Goal: Task Accomplishment & Management: Use online tool/utility

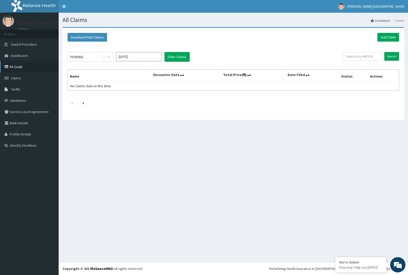
click at [19, 67] on link "PA Code" at bounding box center [29, 66] width 59 height 11
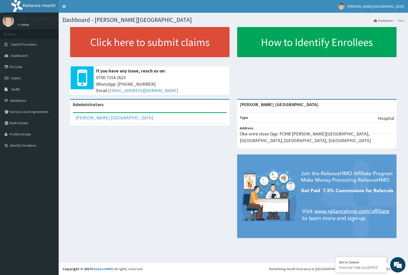
click at [115, 11] on nav "Toggle navigation Tim Unity Hospital Tim Unity Hospital - tushnig@gmail.com Mem…" at bounding box center [234, 6] width 350 height 13
click at [59, 34] on section "Click here to submit claims If you have any issue, reach us on: 0700 7354 2623 …" at bounding box center [234, 55] width 350 height 64
drag, startPoint x: 59, startPoint y: 34, endPoint x: 64, endPoint y: 47, distance: 14.3
click at [68, 38] on div "Dashboard - Tim Unity Hospital Dashboard Here Click here to submit claims If yo…" at bounding box center [234, 138] width 350 height 250
drag, startPoint x: 55, startPoint y: 67, endPoint x: 3, endPoint y: 76, distance: 53.7
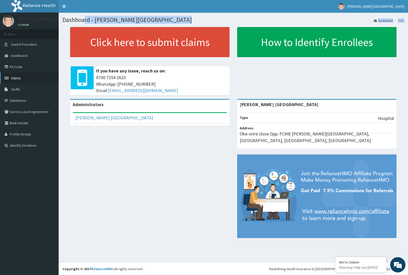
click at [3, 76] on link "Claims" at bounding box center [29, 77] width 59 height 11
click at [5, 78] on icon at bounding box center [7, 78] width 5 height 4
click at [33, 71] on link "PA Code" at bounding box center [29, 66] width 59 height 11
drag, startPoint x: 188, startPoint y: 193, endPoint x: 21, endPoint y: 288, distance: 191.9
